Goal: Task Accomplishment & Management: Complete application form

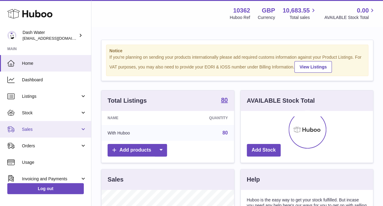
scroll to position [28, 0]
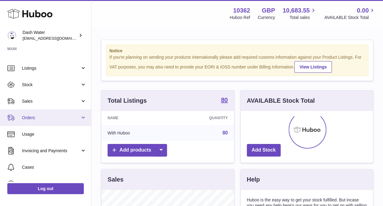
click at [51, 119] on span "Orders" at bounding box center [51, 118] width 58 height 6
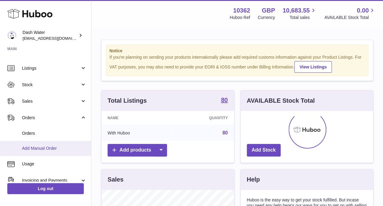
click at [39, 148] on span "Add Manual Order" at bounding box center [54, 148] width 65 height 6
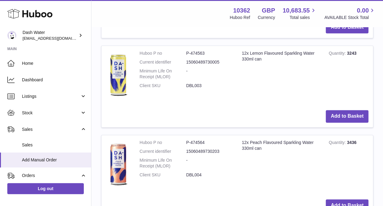
scroll to position [336, 0]
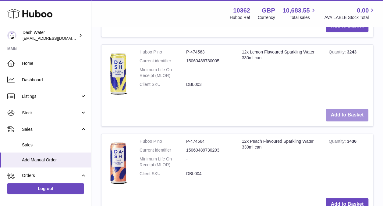
click at [343, 115] on button "Add to Basket" at bounding box center [347, 115] width 43 height 13
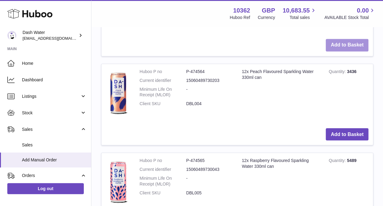
scroll to position [510, 0]
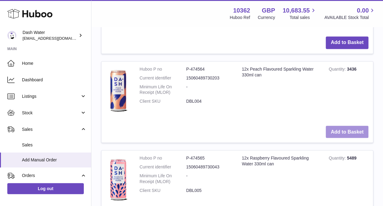
click at [339, 130] on button "Add to Basket" at bounding box center [347, 131] width 43 height 13
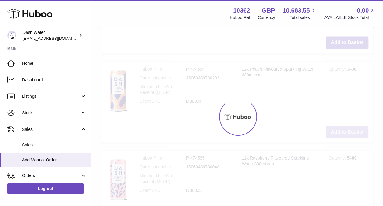
scroll to position [611, 0]
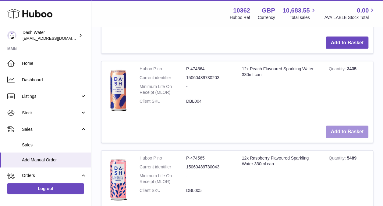
click at [340, 130] on button "Add to Basket" at bounding box center [347, 131] width 43 height 13
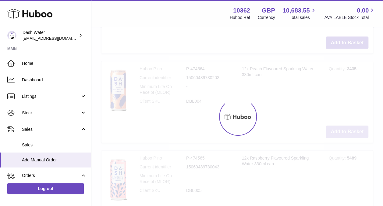
type input "*"
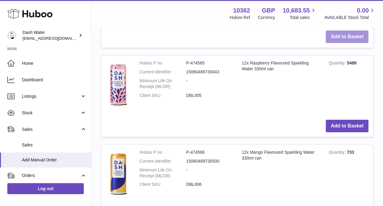
scroll to position [707, 0]
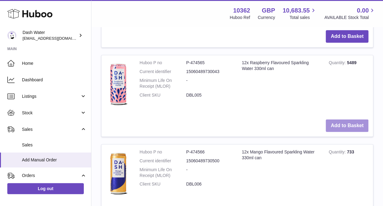
click at [347, 126] on button "Add to Basket" at bounding box center [347, 125] width 43 height 13
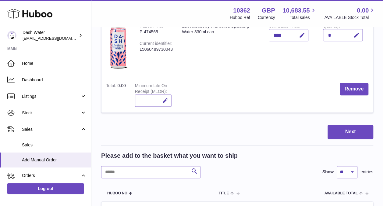
scroll to position [325, 0]
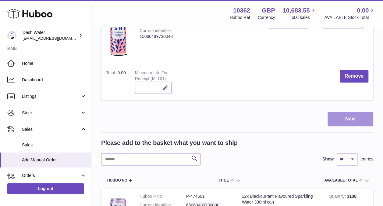
click at [340, 115] on button "Next" at bounding box center [351, 119] width 46 height 14
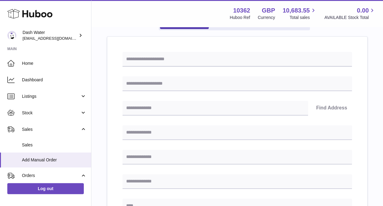
scroll to position [63, 0]
click at [172, 62] on input "text" at bounding box center [238, 59] width 230 height 15
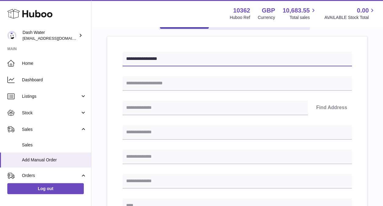
type input "**********"
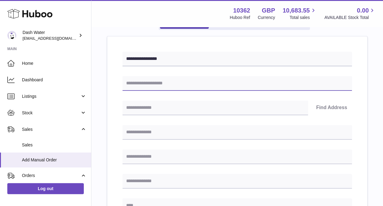
click at [163, 84] on input "text" at bounding box center [238, 83] width 230 height 15
type input "**********"
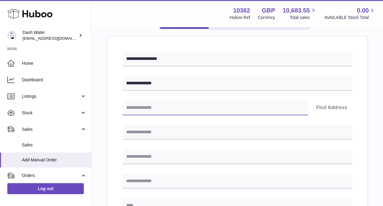
click at [152, 107] on input "text" at bounding box center [216, 107] width 186 height 15
type input "********"
type input "**********"
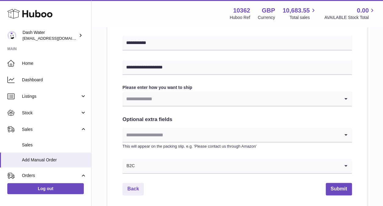
scroll to position [275, 0]
click at [345, 104] on icon "Search for option" at bounding box center [346, 98] width 12 height 14
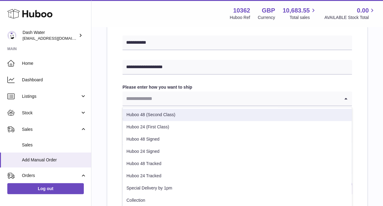
click at [199, 115] on li "Huboo 48 (Second Class)" at bounding box center [237, 115] width 229 height 12
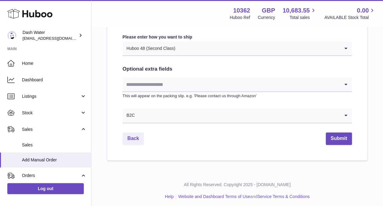
scroll to position [327, 0]
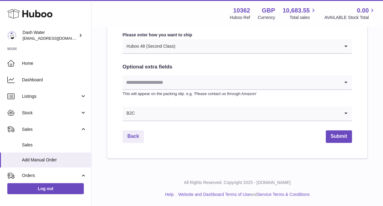
click at [347, 113] on icon "Search for option" at bounding box center [346, 113] width 12 height 14
click at [341, 135] on button "Submit" at bounding box center [339, 136] width 26 height 13
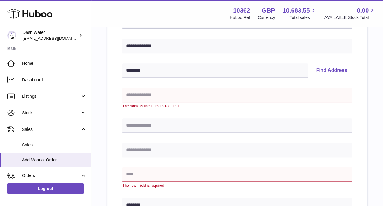
scroll to position [98, 0]
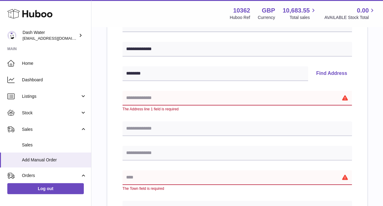
click at [209, 98] on input "text" at bounding box center [238, 98] width 230 height 15
click at [329, 73] on button "Find Address" at bounding box center [331, 73] width 41 height 15
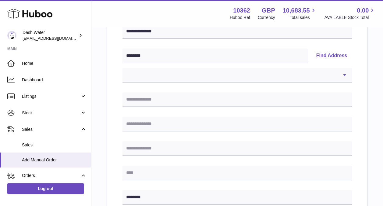
scroll to position [99, 0]
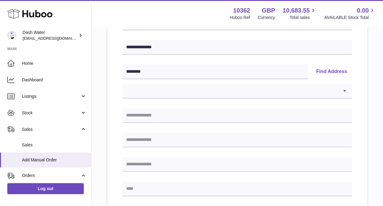
click at [323, 71] on button "Find Address" at bounding box center [331, 71] width 41 height 15
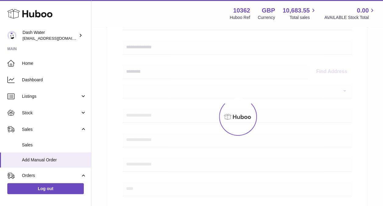
select select
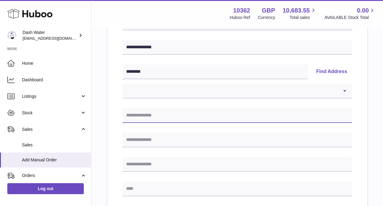
click at [148, 114] on input "text" at bounding box center [238, 115] width 230 height 15
type input "**********"
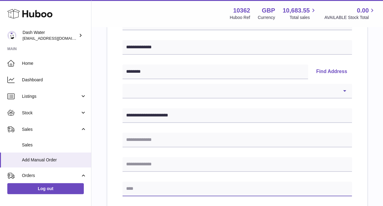
type input "******"
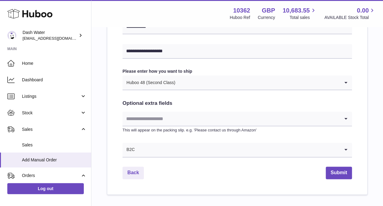
scroll to position [310, 0]
click at [337, 172] on button "Submit" at bounding box center [339, 172] width 26 height 13
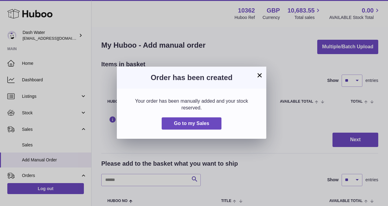
click at [260, 73] on button "×" at bounding box center [259, 74] width 7 height 7
